Goal: Obtain resource: Obtain resource

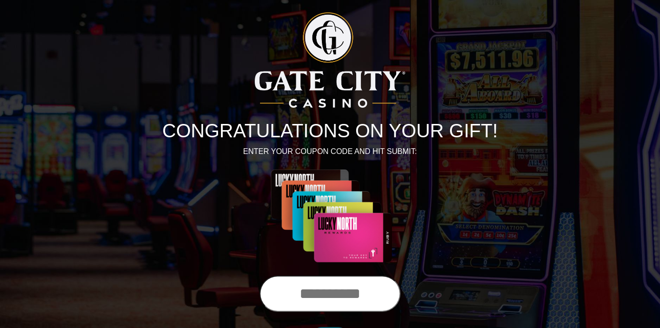
click at [323, 291] on input "text" at bounding box center [330, 293] width 141 height 36
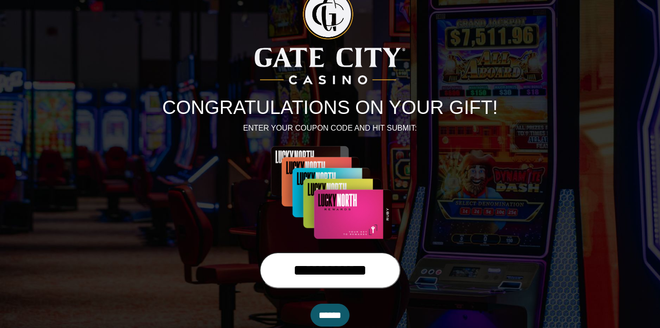
scroll to position [24, 0]
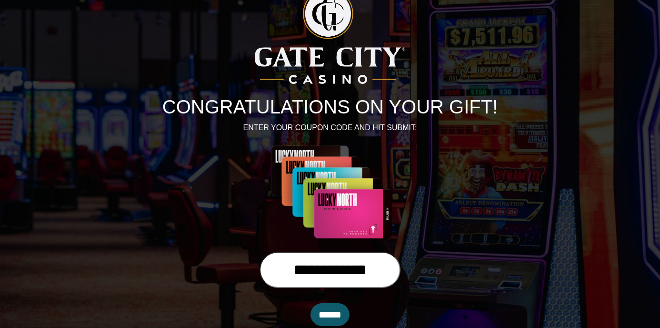
type input "**********"
click at [339, 315] on input "******" at bounding box center [330, 314] width 39 height 23
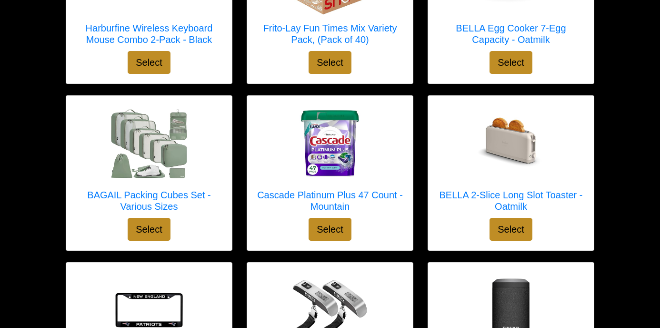
scroll to position [1448, 0]
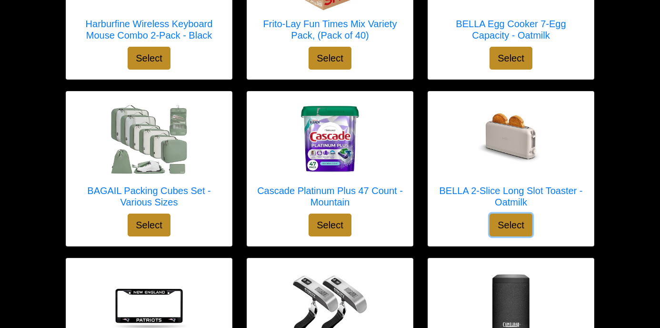
click at [514, 213] on button "Select" at bounding box center [511, 224] width 43 height 23
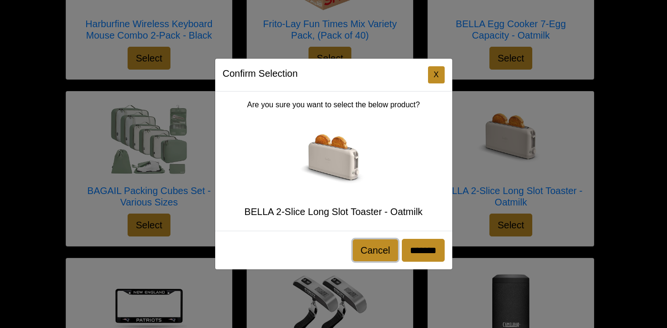
click at [381, 249] on button "Cancel" at bounding box center [375, 250] width 45 height 22
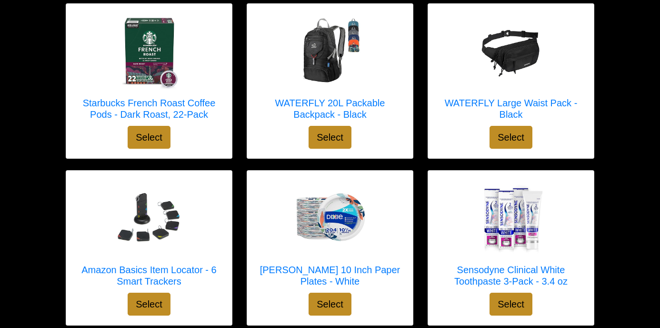
scroll to position [2920, 0]
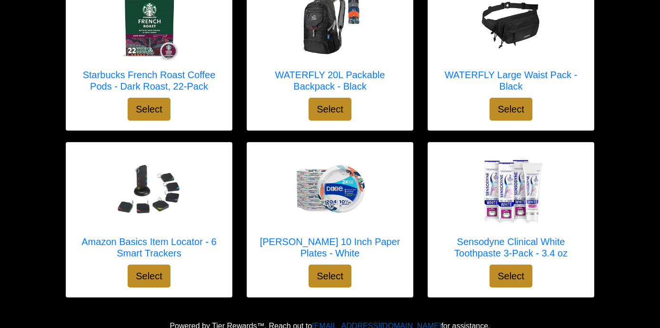
click at [404, 321] on link "[EMAIL_ADDRESS][DOMAIN_NAME]" at bounding box center [376, 325] width 129 height 8
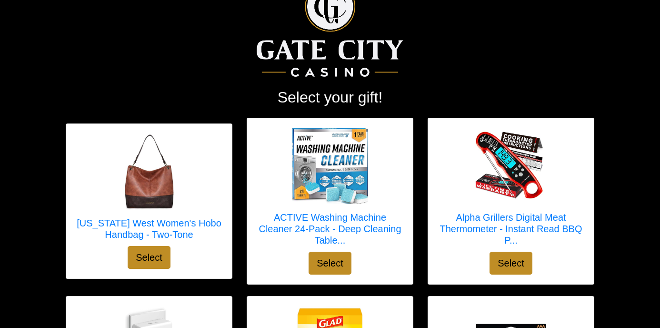
scroll to position [0, 0]
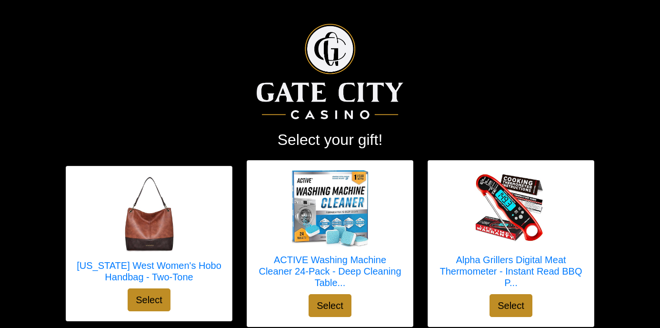
click at [451, 38] on div at bounding box center [330, 77] width 543 height 107
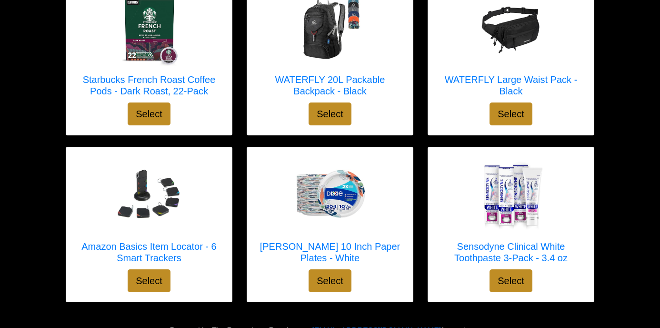
scroll to position [2920, 0]
